Goal: Transaction & Acquisition: Purchase product/service

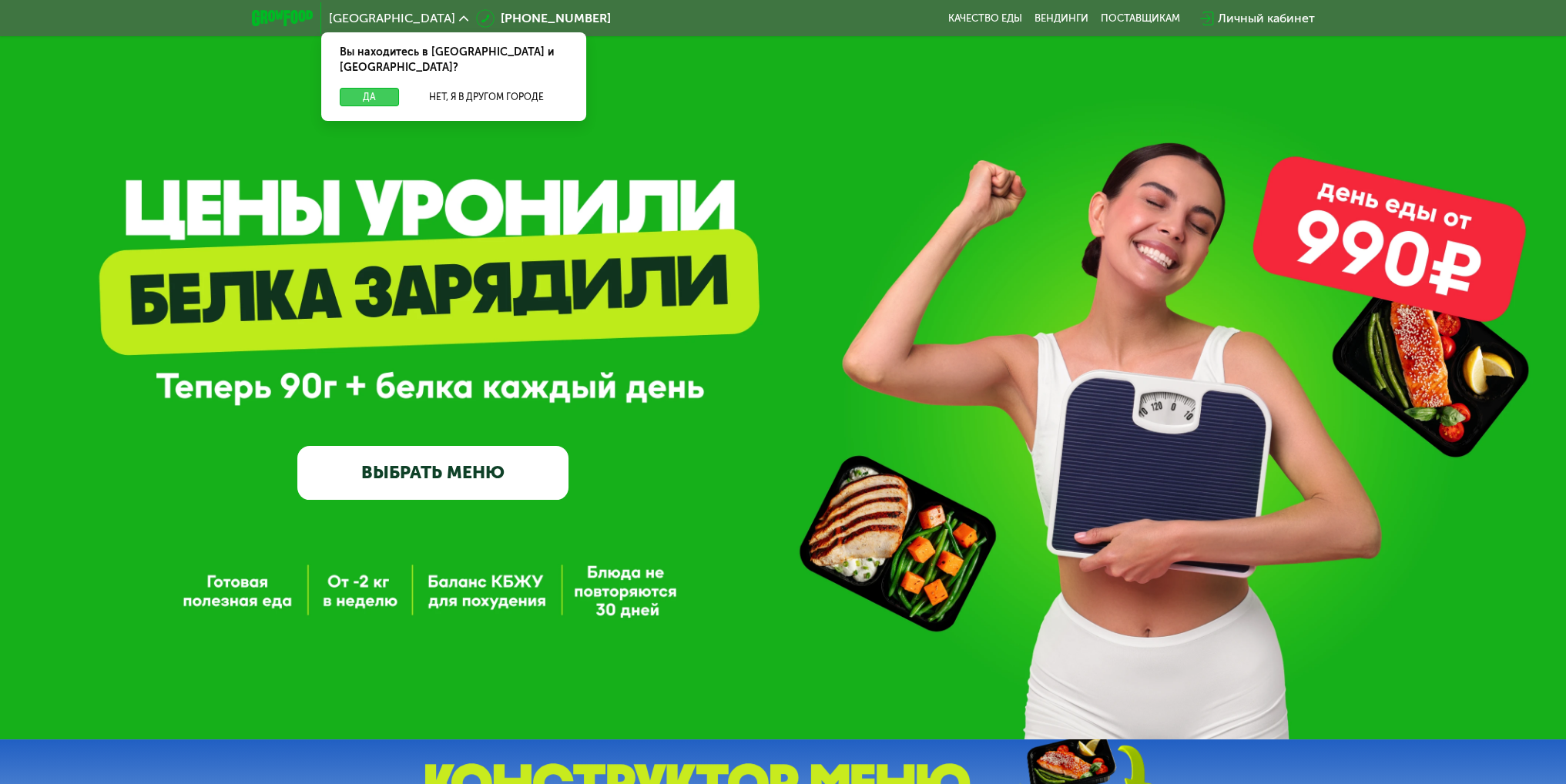
click at [384, 88] on button "Да" at bounding box center [370, 97] width 59 height 19
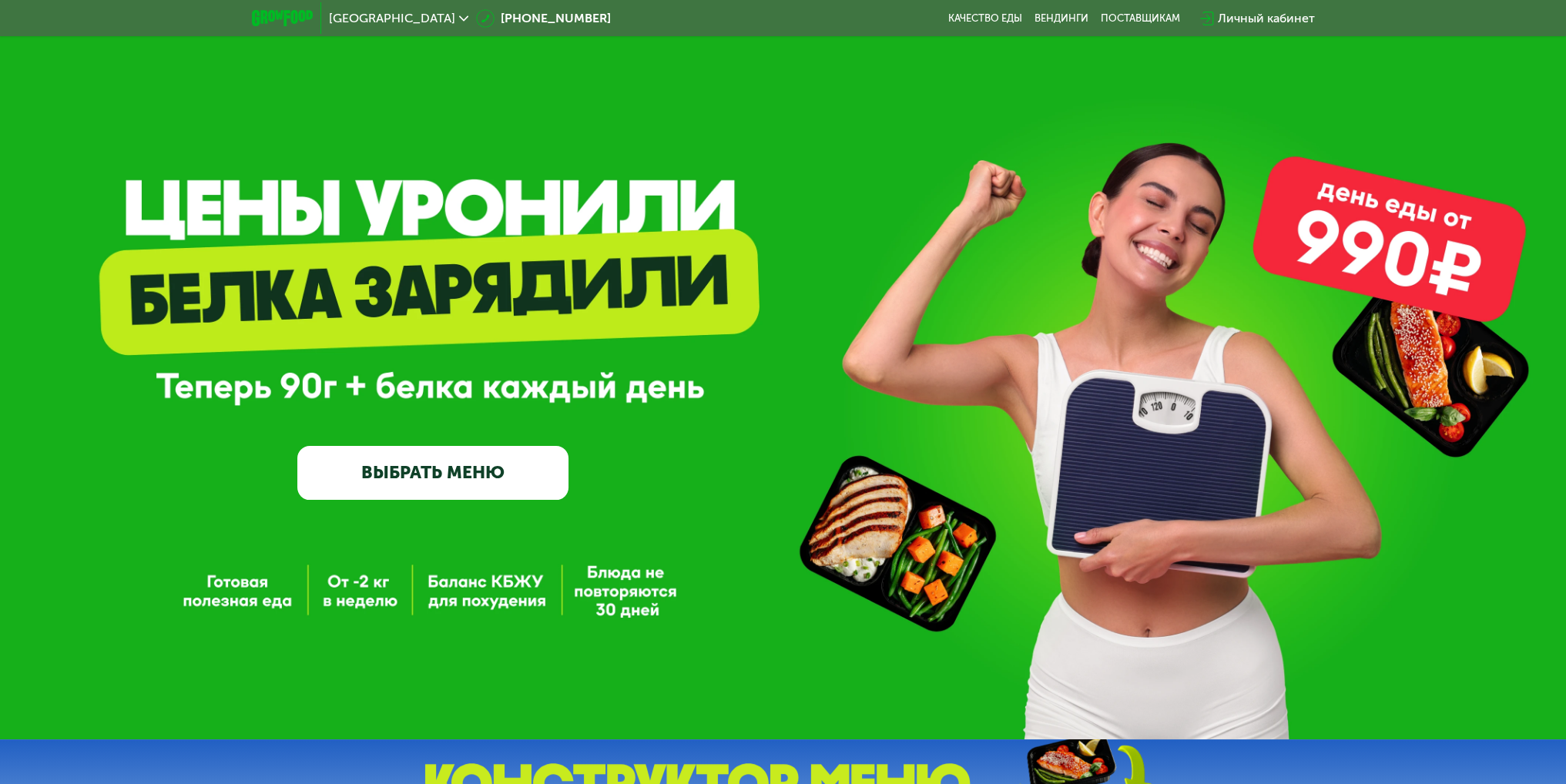
click at [446, 450] on link "ВЫБРАТЬ МЕНЮ" at bounding box center [433, 473] width 271 height 54
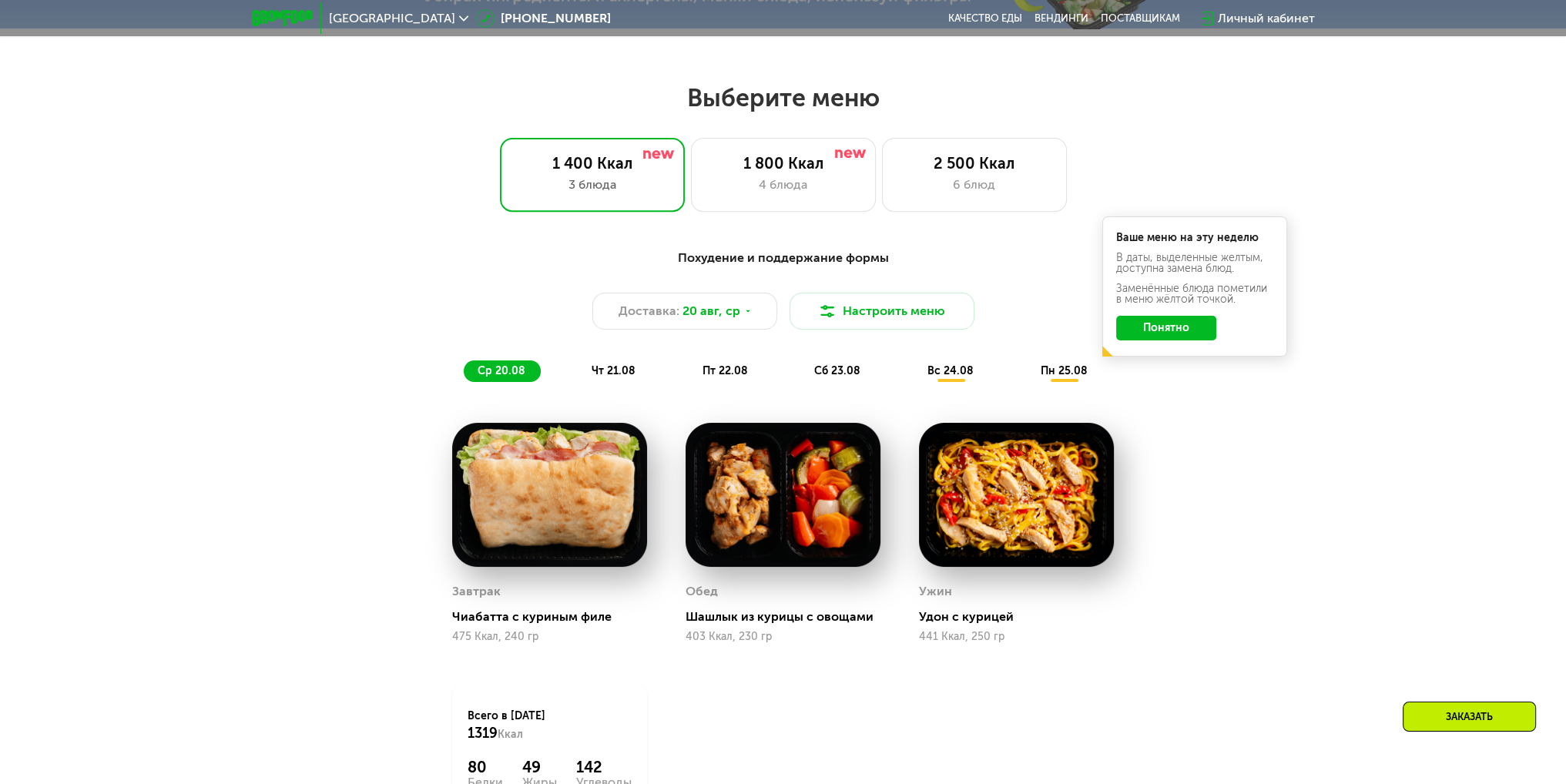
scroll to position [878, 0]
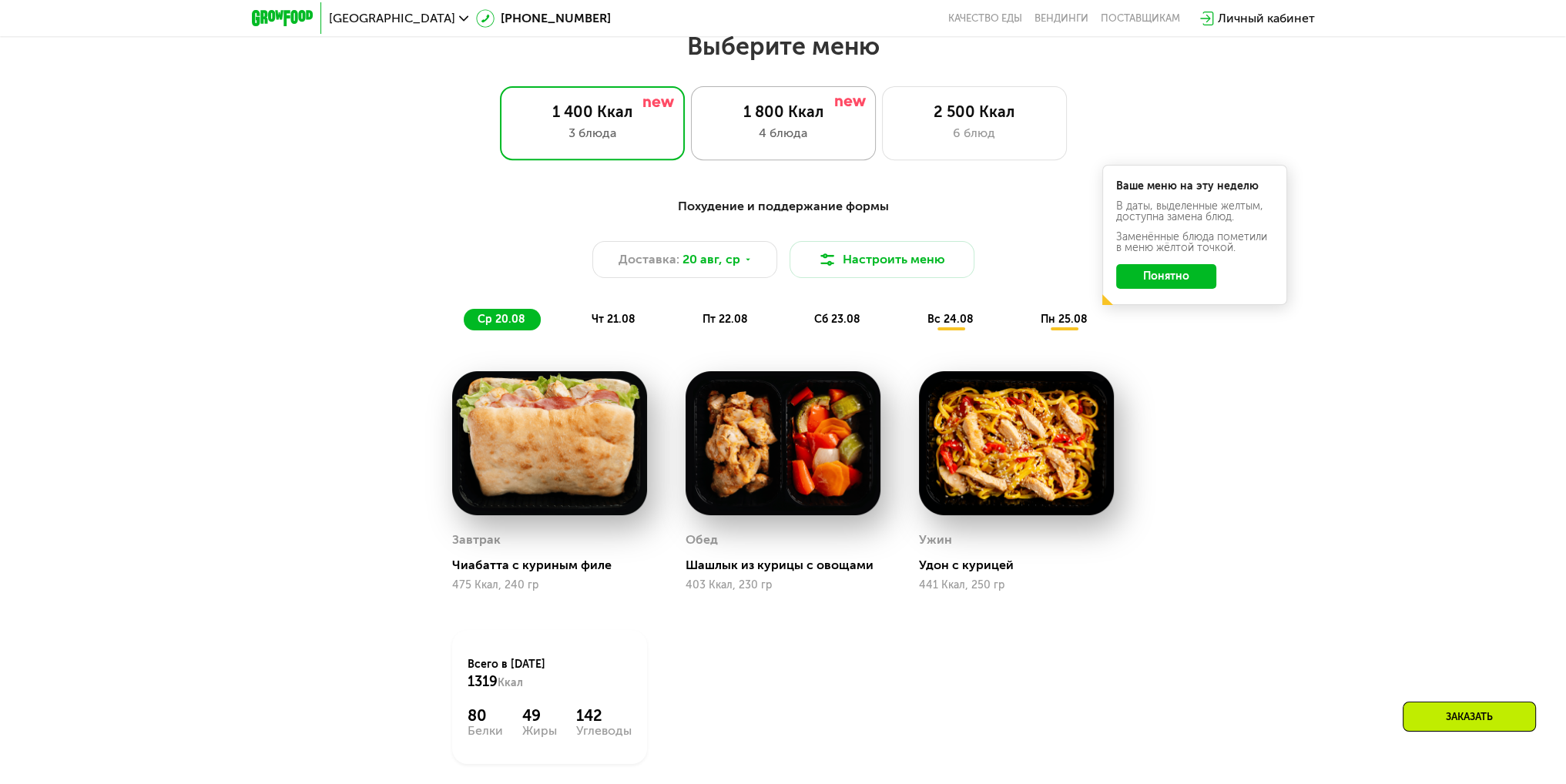
click at [882, 142] on div "1 800 Ккал 4 блюда" at bounding box center [975, 123] width 185 height 74
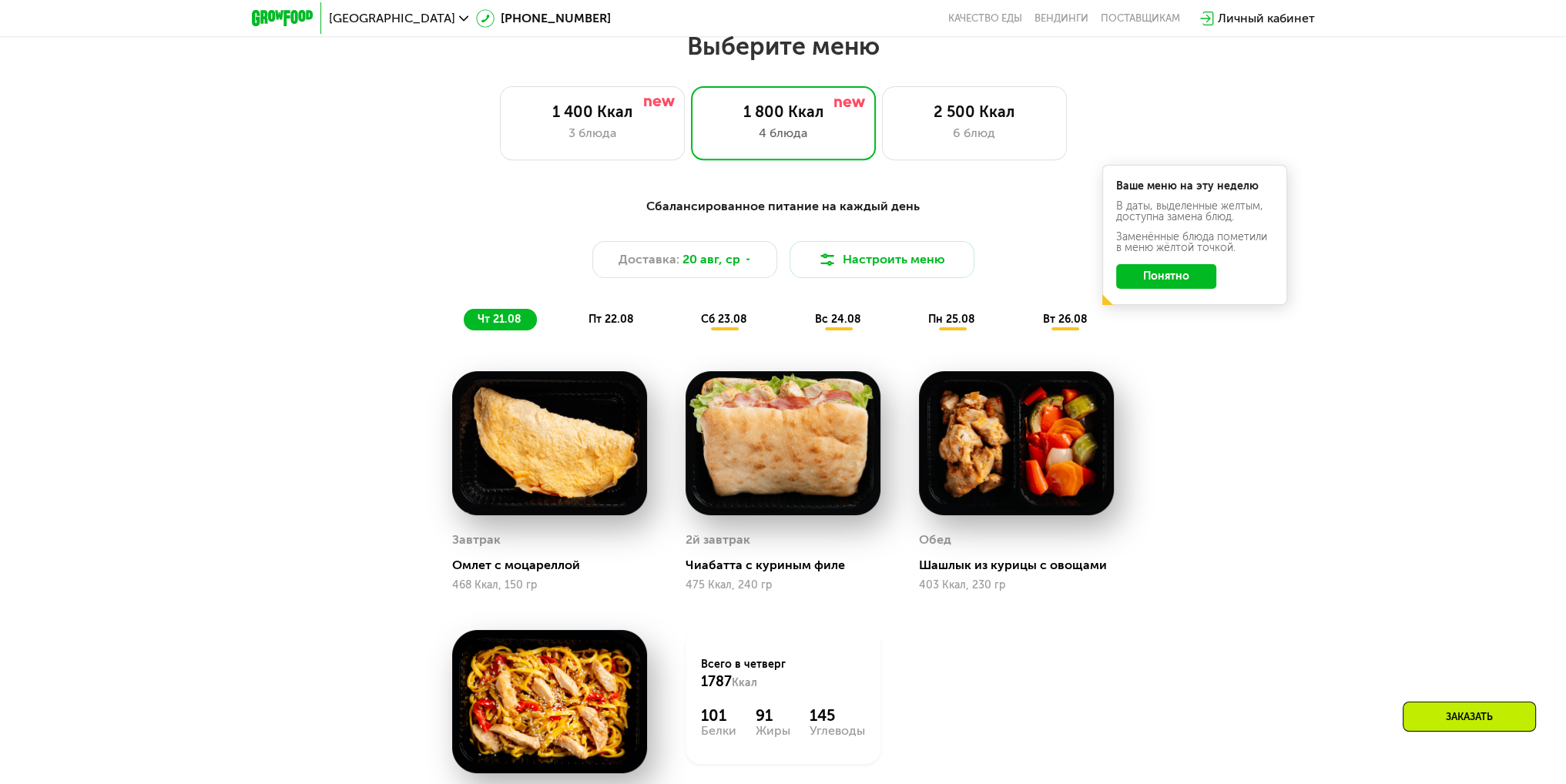
click at [1167, 275] on button "Понятно" at bounding box center [1167, 276] width 101 height 25
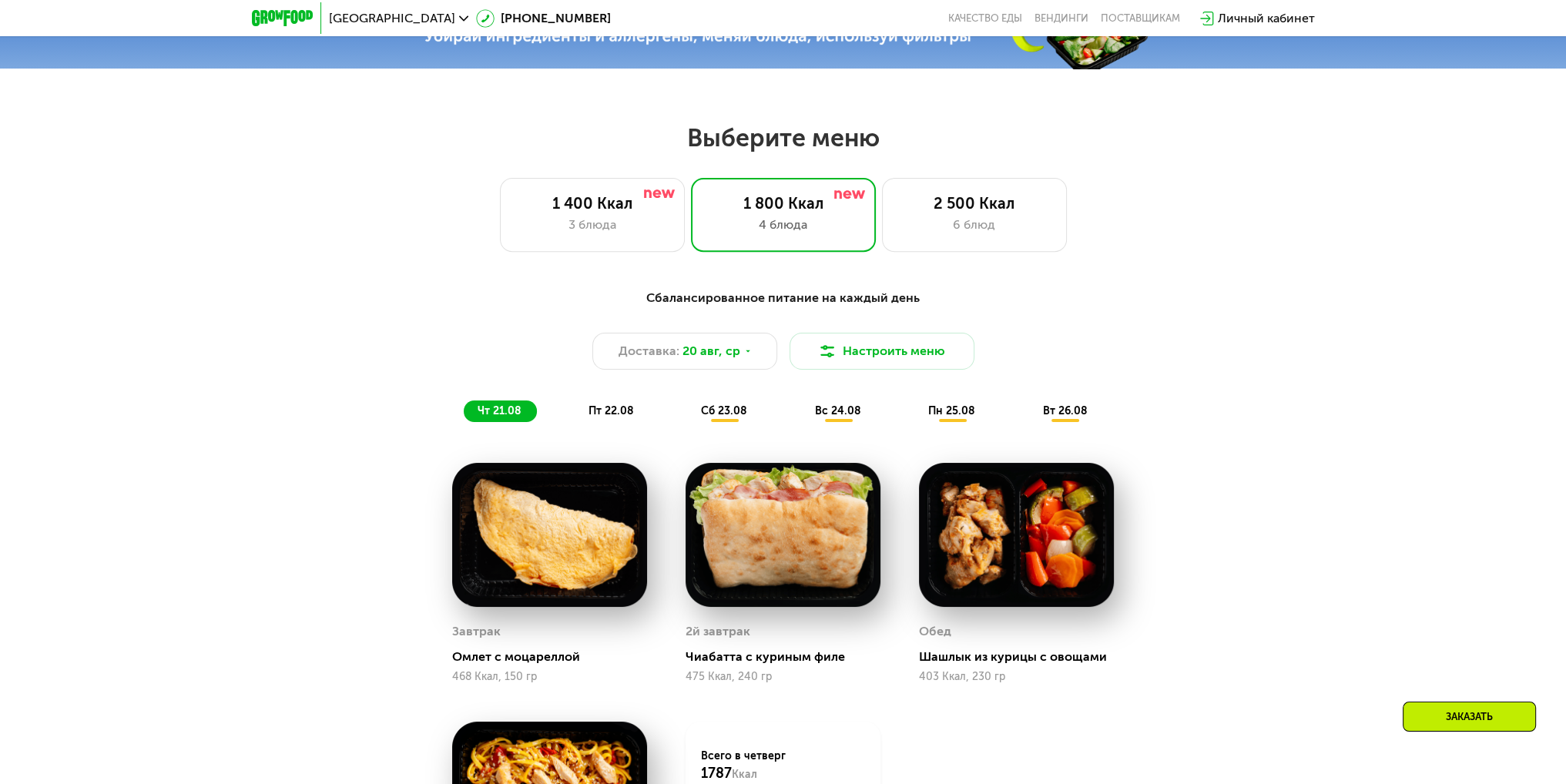
scroll to position [724, 0]
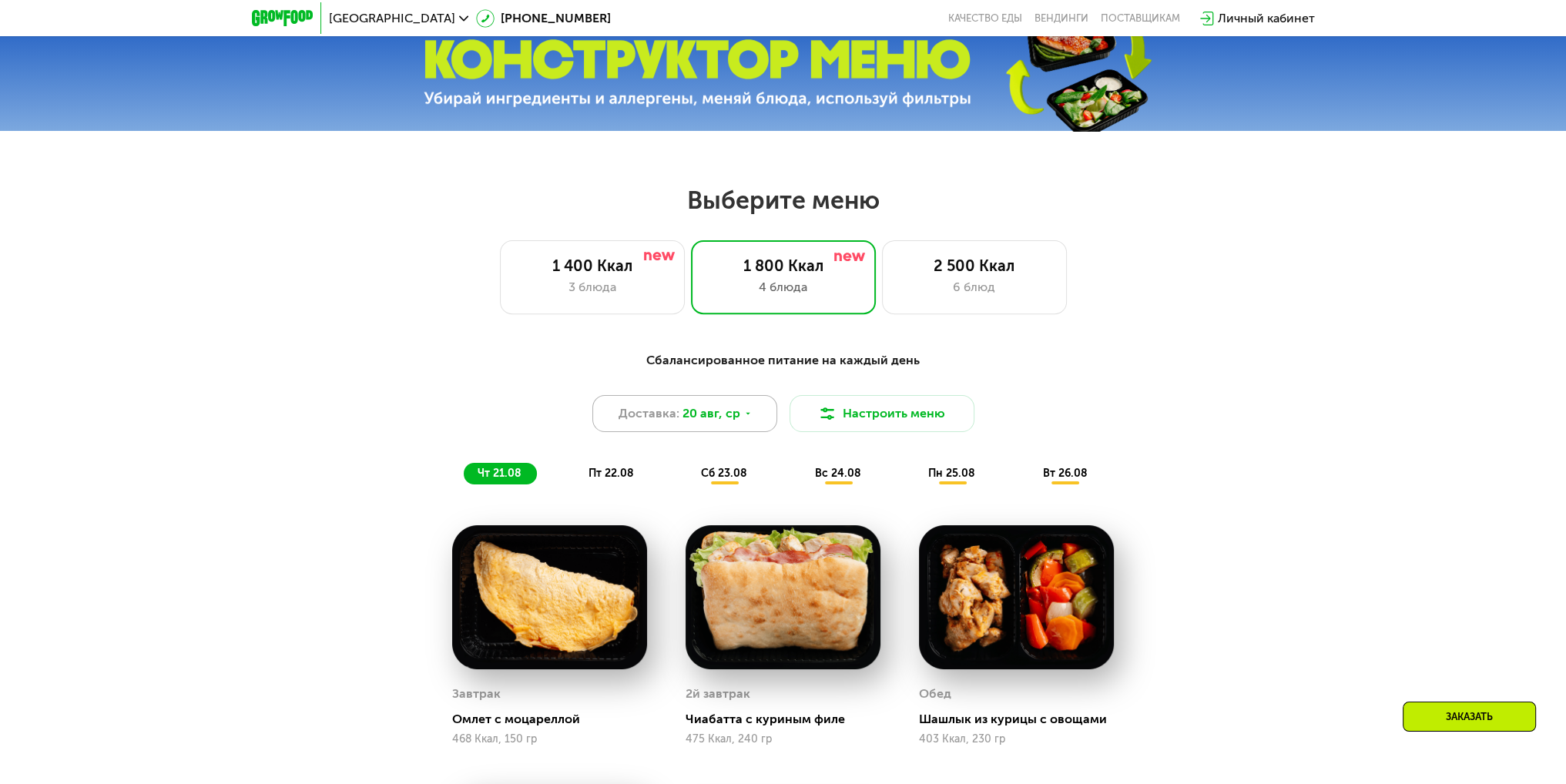
click at [683, 420] on span "20 авг, ср" at bounding box center [712, 413] width 58 height 19
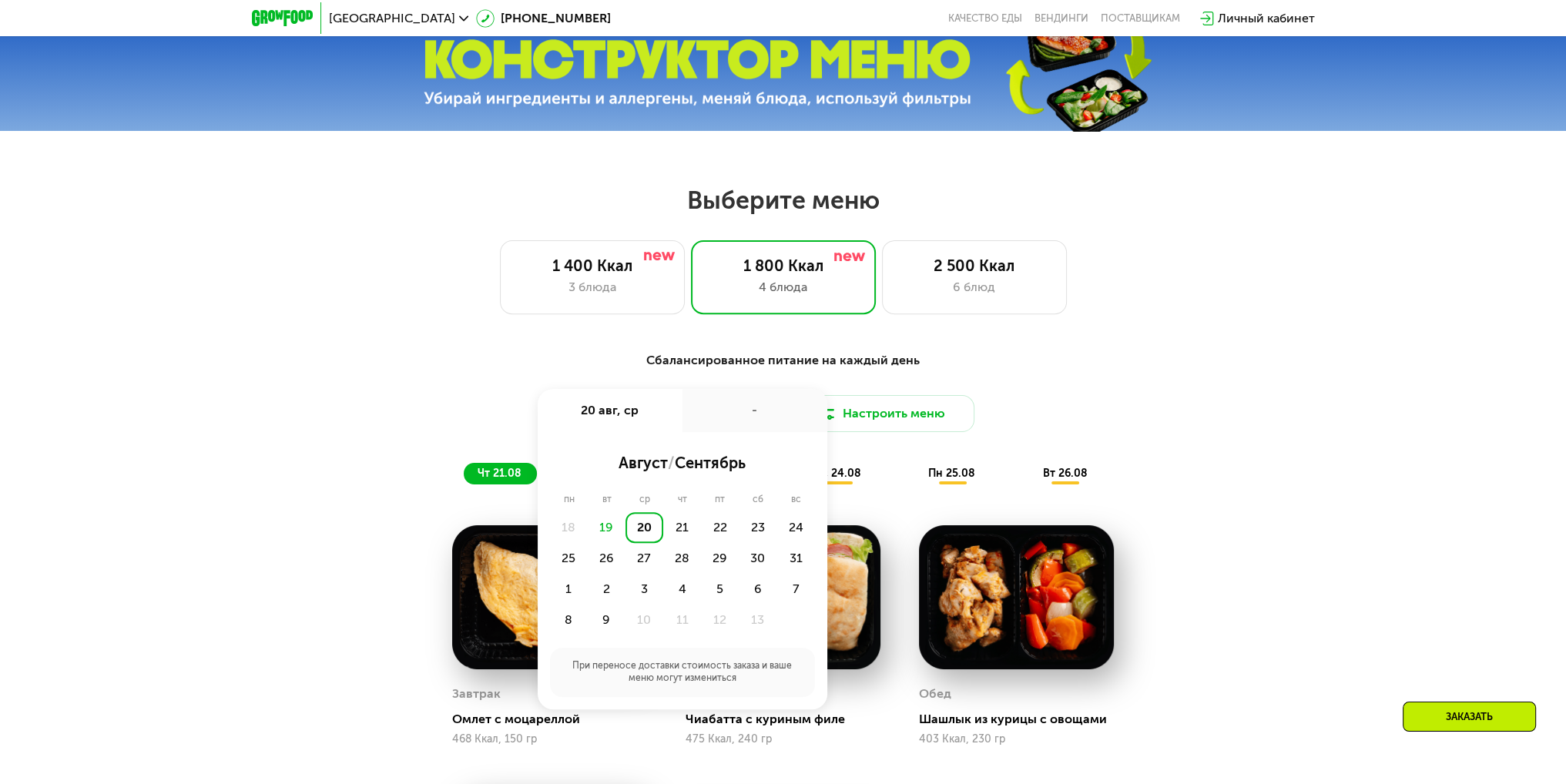
click at [592, 335] on div "Сбалансированное питание на каждый день Доставка: [DATE] авг, ср - август / сен…" at bounding box center [783, 718] width 1566 height 776
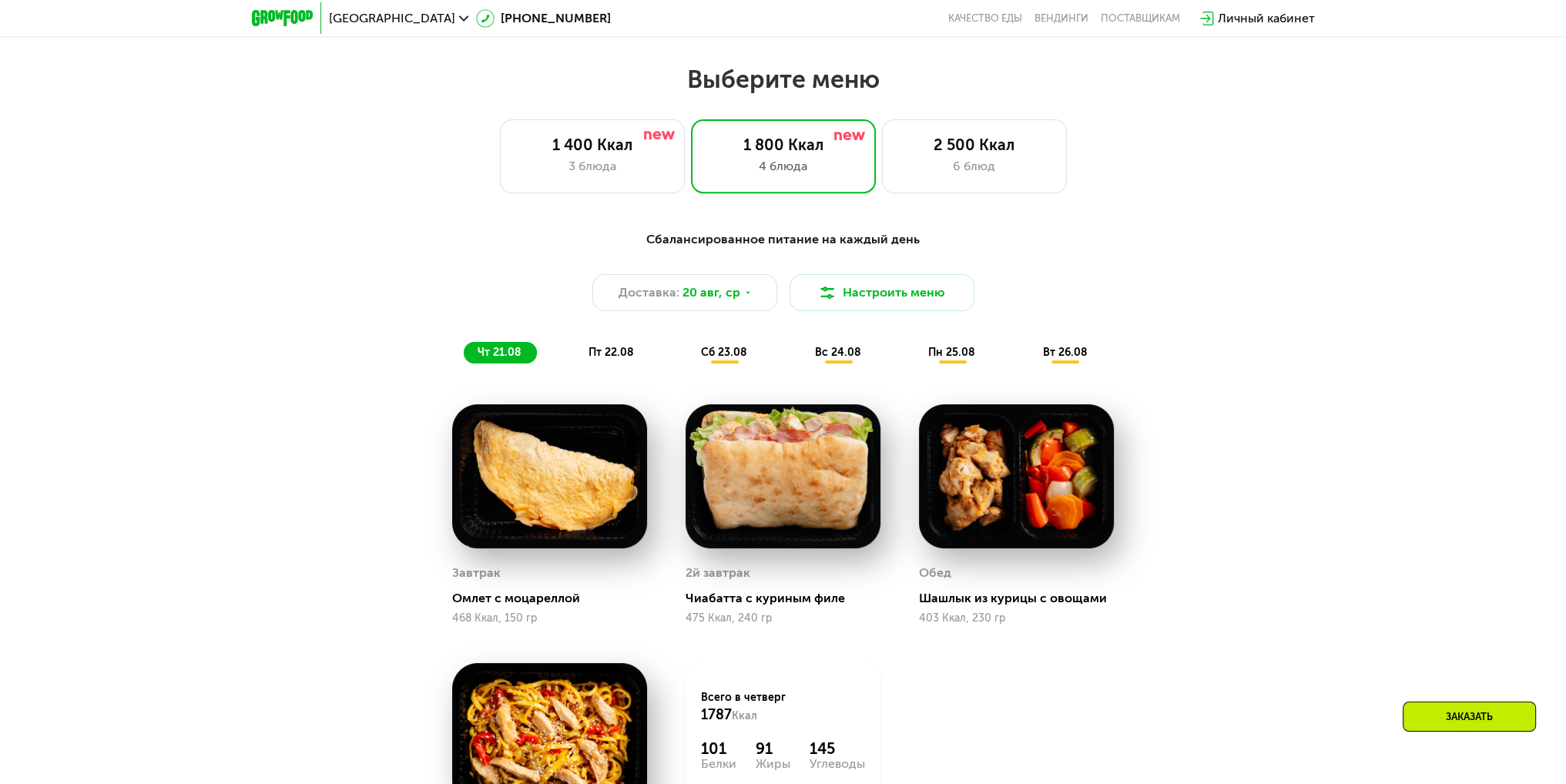
scroll to position [954, 0]
